Goal: Contribute content

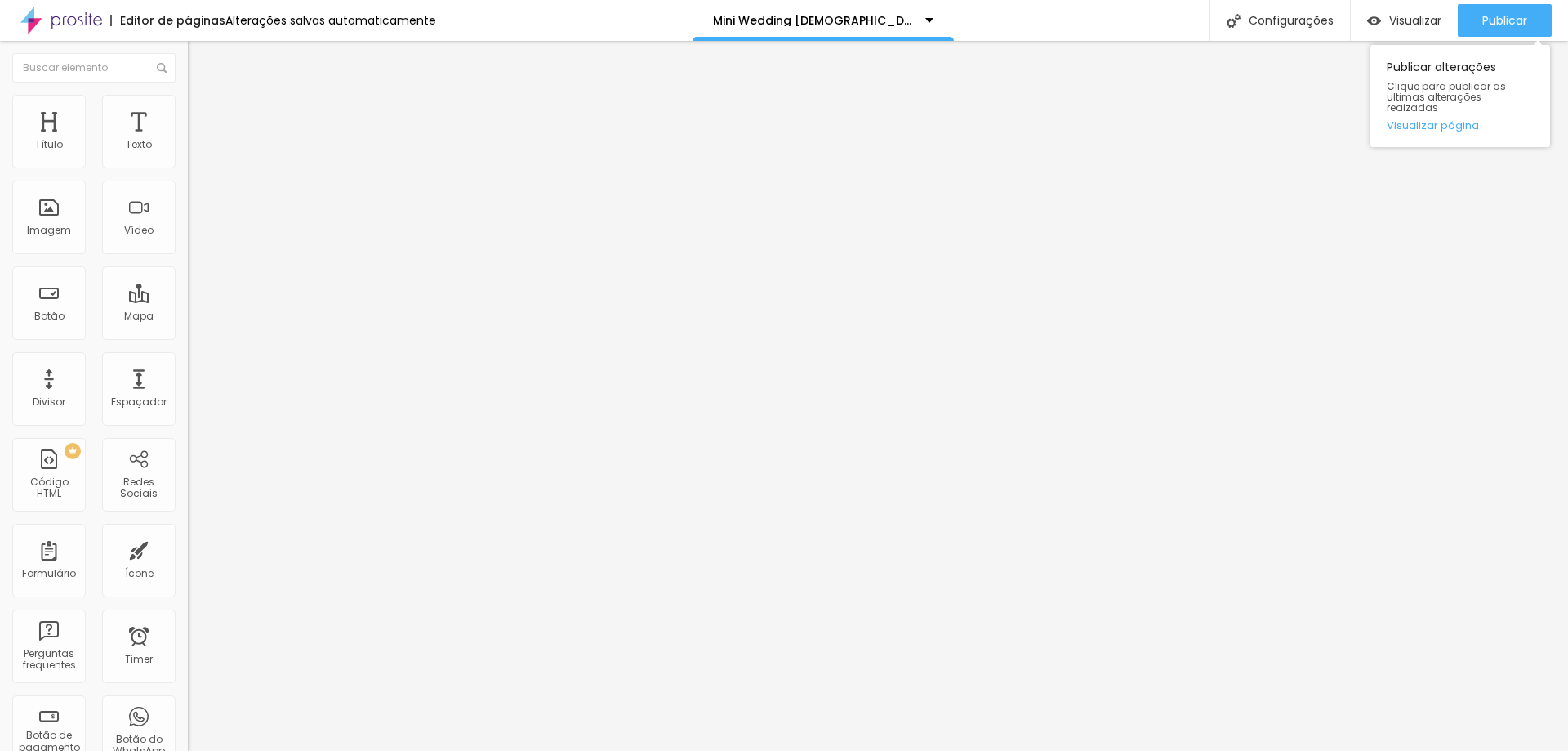
click at [1486, 131] on div "Publicar alterações Clique para publicar as ultimas alterações reaizadas Visual…" at bounding box center [1461, 96] width 180 height 102
click at [1506, 27] on span "Publicar" at bounding box center [1505, 21] width 45 height 13
click at [1485, 17] on span "Publicar" at bounding box center [1505, 21] width 45 height 13
click at [1510, 17] on span "Publicar" at bounding box center [1505, 21] width 45 height 13
